Goal: Task Accomplishment & Management: Manage account settings

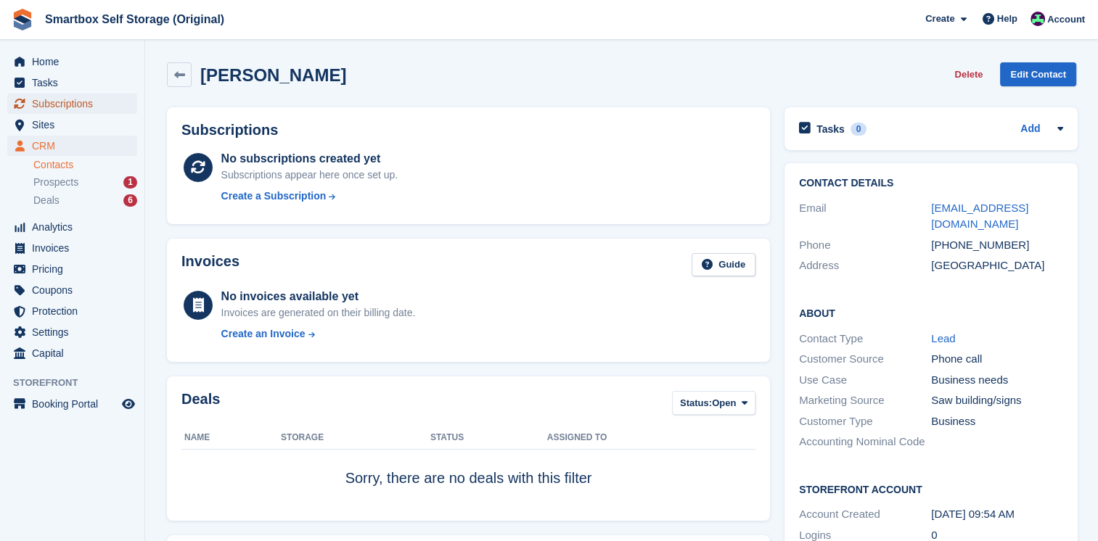
drag, startPoint x: 75, startPoint y: 106, endPoint x: 247, endPoint y: 91, distance: 172.5
click at [75, 106] on span "Subscriptions" at bounding box center [75, 104] width 87 height 20
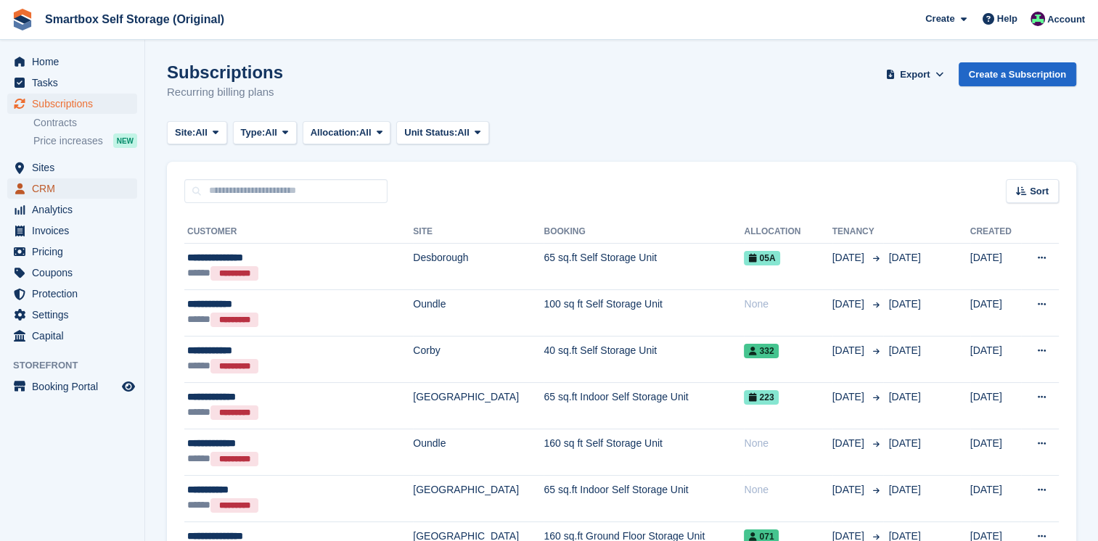
click at [60, 192] on span "CRM" at bounding box center [75, 188] width 87 height 20
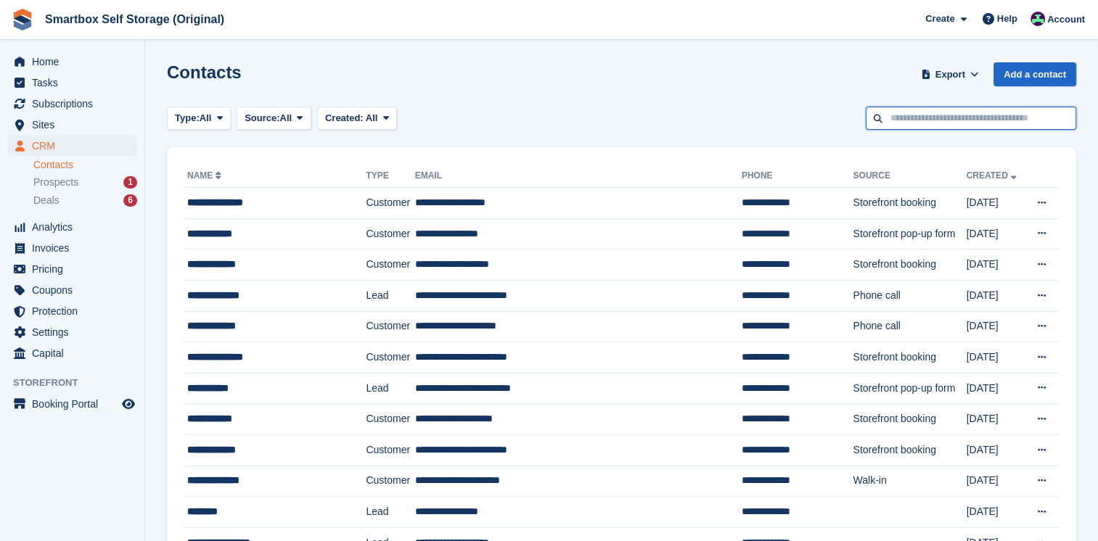
click at [969, 123] on input "text" at bounding box center [970, 119] width 210 height 24
type input "********"
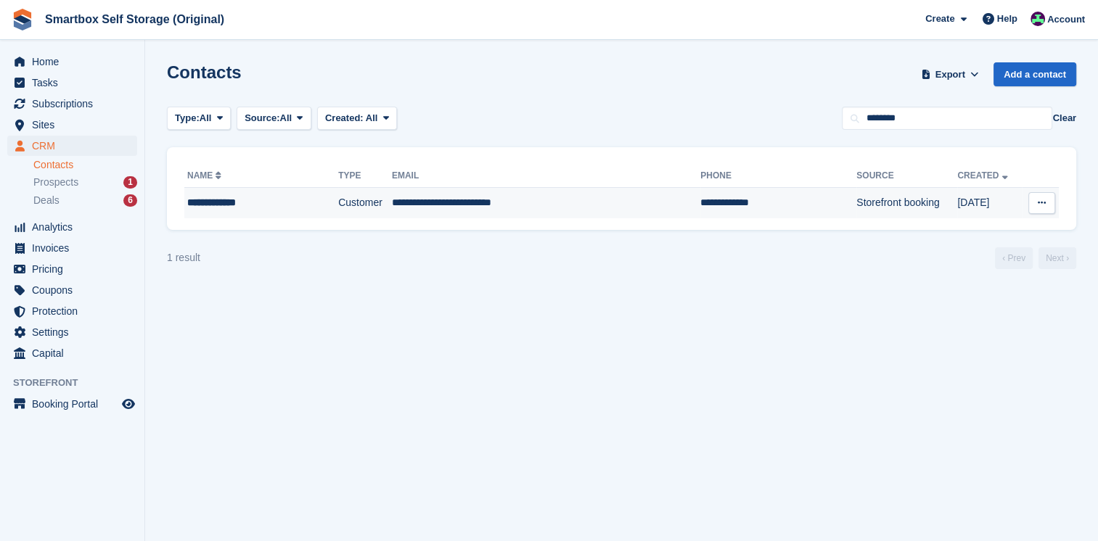
click at [379, 207] on td "Customer" at bounding box center [365, 203] width 54 height 30
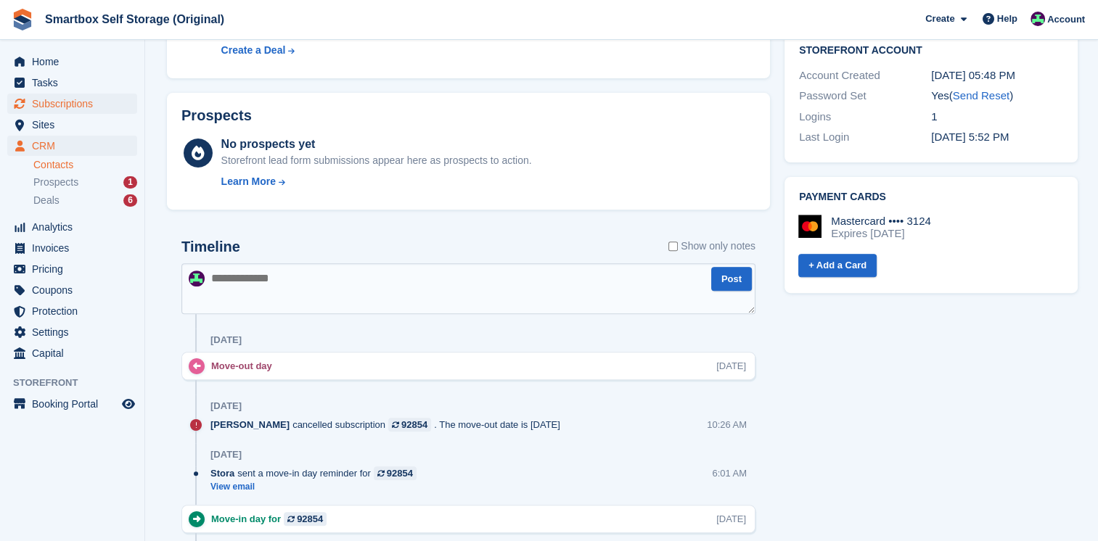
scroll to position [363, 0]
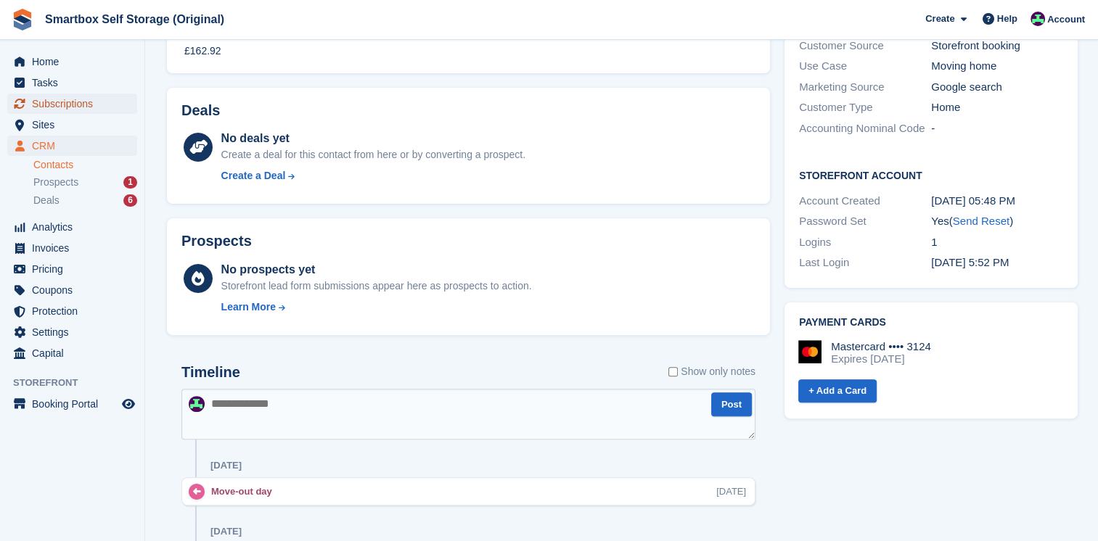
click at [34, 105] on span "Subscriptions" at bounding box center [75, 104] width 87 height 20
